Goal: Task Accomplishment & Management: Complete application form

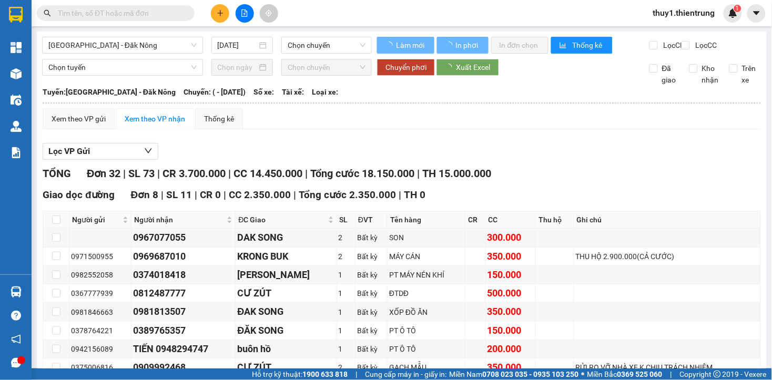
click at [219, 14] on icon "plus" at bounding box center [220, 12] width 7 height 7
type input "[DATE]"
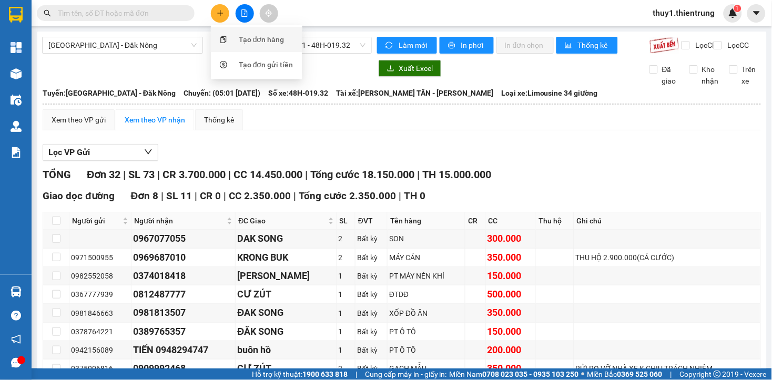
click at [267, 37] on div "Tạo đơn hàng" at bounding box center [262, 40] width 46 height 12
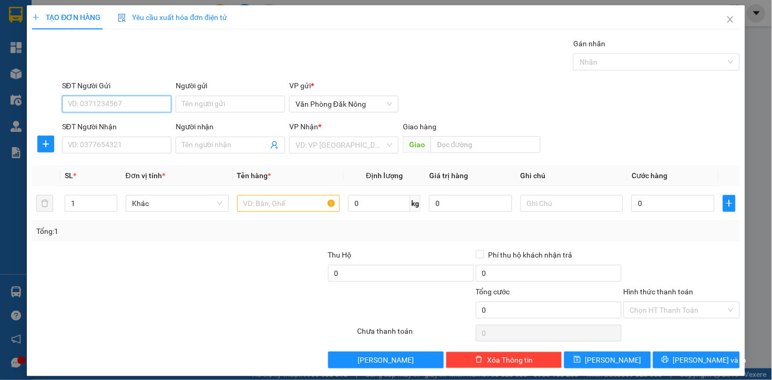
drag, startPoint x: 121, startPoint y: 110, endPoint x: 161, endPoint y: 98, distance: 41.8
click at [132, 108] on input "SĐT Người Gửi" at bounding box center [116, 104] width 109 height 17
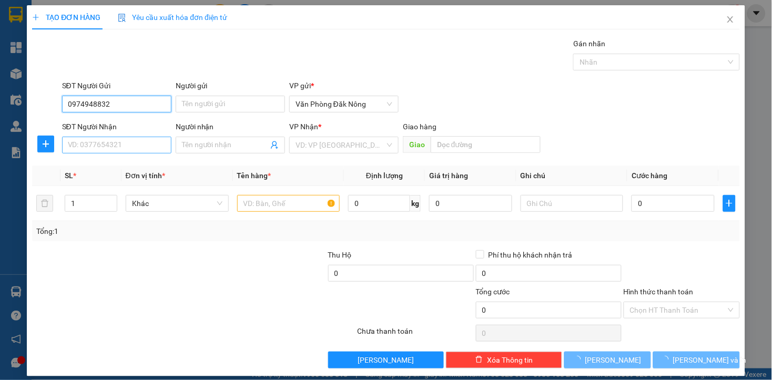
type input "0974948832"
click at [113, 150] on input "SĐT Người Nhận" at bounding box center [116, 145] width 109 height 17
type input "0986412763"
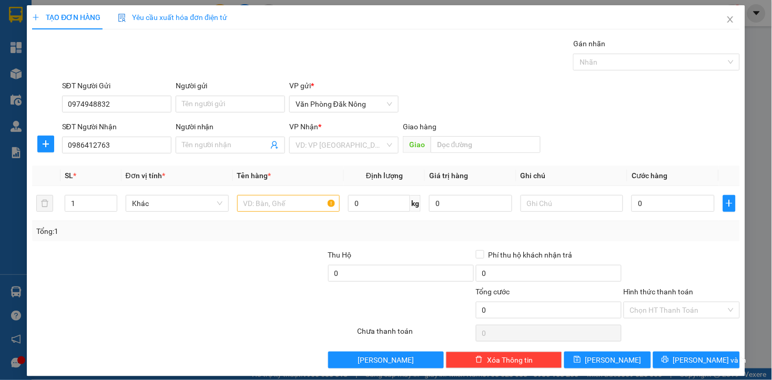
drag, startPoint x: 194, startPoint y: 270, endPoint x: 322, endPoint y: 176, distance: 159.6
click at [221, 256] on div at bounding box center [253, 267] width 148 height 37
drag, startPoint x: 370, startPoint y: 143, endPoint x: 355, endPoint y: 169, distance: 29.7
click at [370, 144] on input "search" at bounding box center [340, 145] width 89 height 16
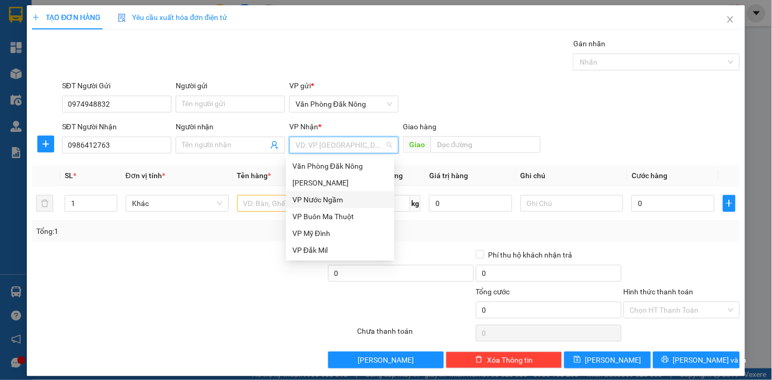
click at [332, 197] on div "VP Nước Ngầm" at bounding box center [340, 200] width 96 height 12
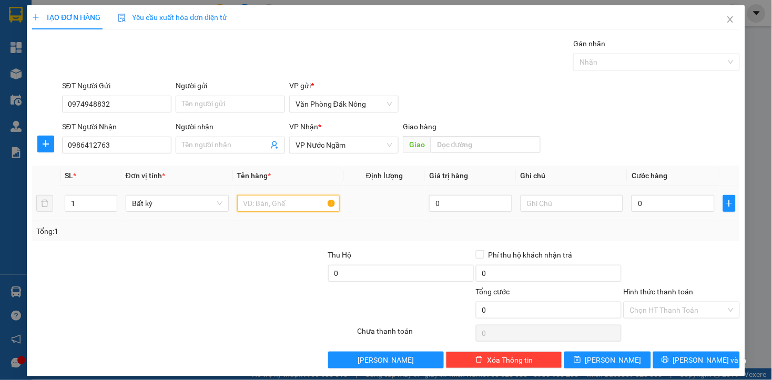
click at [245, 197] on input "text" at bounding box center [288, 203] width 103 height 17
type input "bao sr"
click at [661, 206] on input "0" at bounding box center [673, 203] width 83 height 17
type input "3"
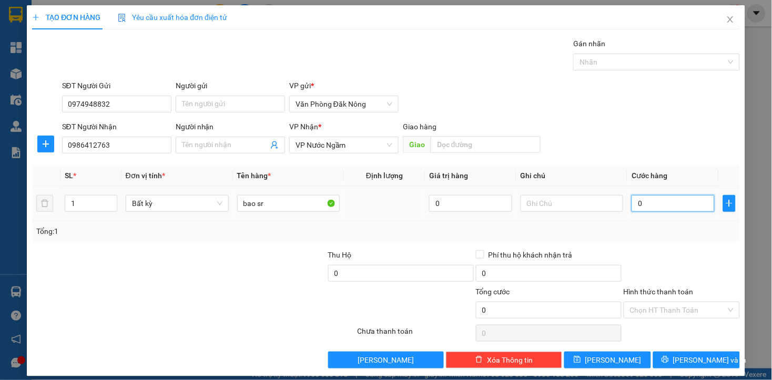
type input "3"
type input "30"
type input "300"
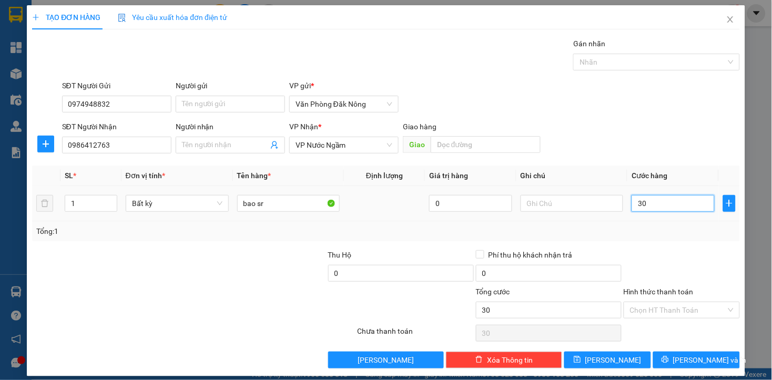
type input "300"
type input "3.000"
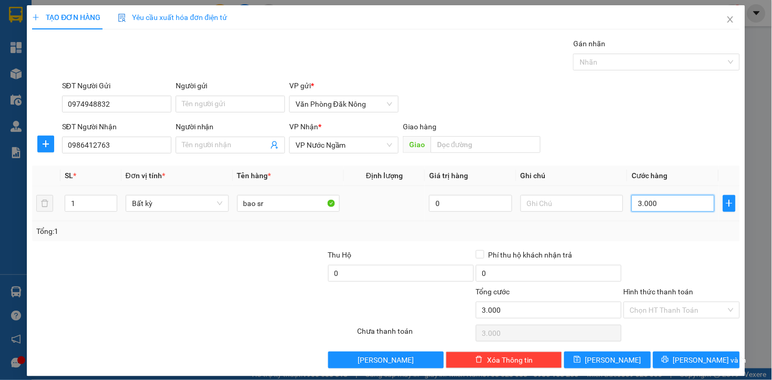
type input "30.000"
type input "300.000"
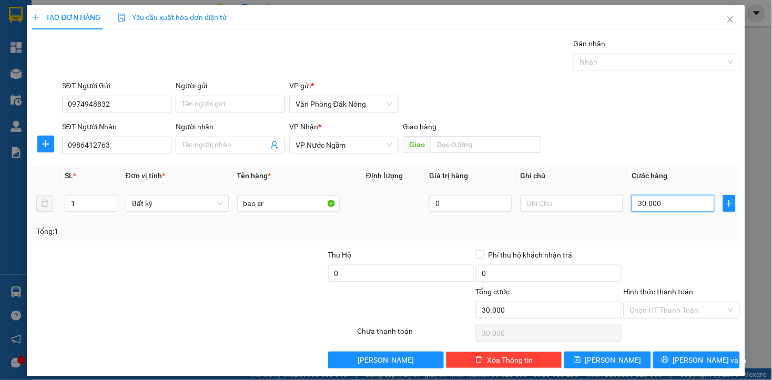
type input "300.000"
click at [648, 265] on div at bounding box center [682, 267] width 118 height 37
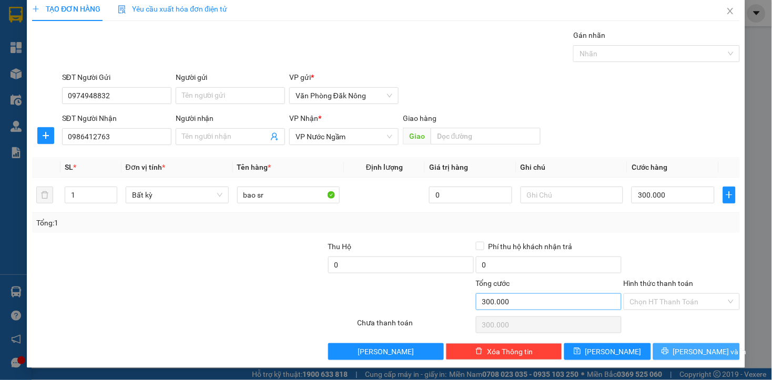
drag, startPoint x: 692, startPoint y: 349, endPoint x: 523, endPoint y: 307, distance: 174.1
click at [692, 350] on span "[PERSON_NAME] và In" at bounding box center [710, 352] width 74 height 12
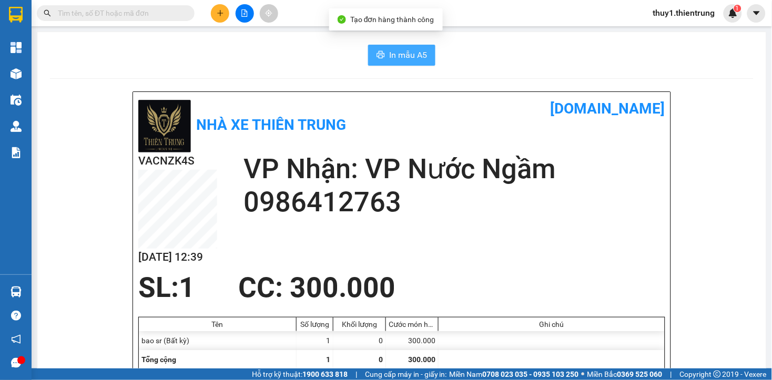
drag, startPoint x: 402, startPoint y: 56, endPoint x: 467, endPoint y: 209, distance: 165.9
click at [403, 60] on span "In mẫu A5" at bounding box center [408, 54] width 38 height 13
